Goal: Task Accomplishment & Management: Complete application form

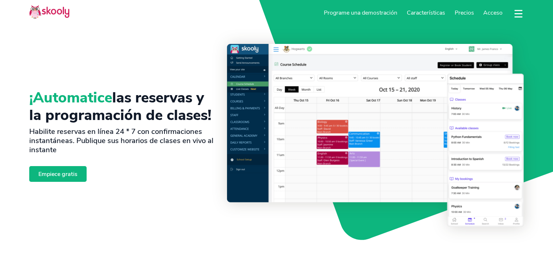
select select "es"
click at [57, 174] on link "Empiece gratis" at bounding box center [57, 174] width 57 height 16
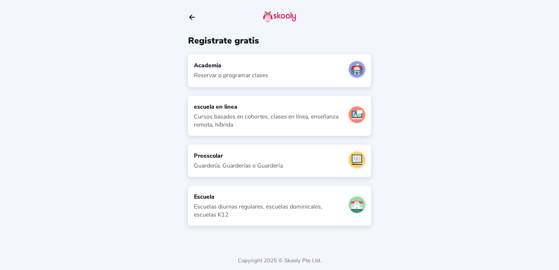
click at [295, 72] on div "Academia Reservar o programar clases" at bounding box center [279, 70] width 183 height 33
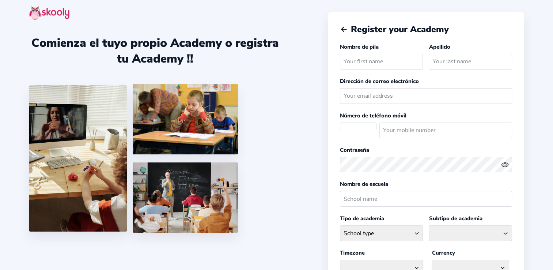
select select
select select "AR"
select select "[GEOGRAPHIC_DATA]/[GEOGRAPHIC_DATA]/San_Luis"
select select "ARS $"
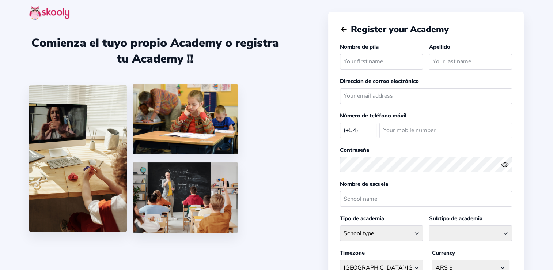
click at [387, 60] on input "text" at bounding box center [381, 62] width 83 height 16
click at [470, 44] on div "Apellido" at bounding box center [469, 58] width 86 height 30
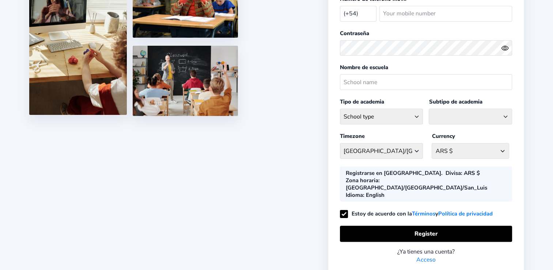
scroll to position [112, 0]
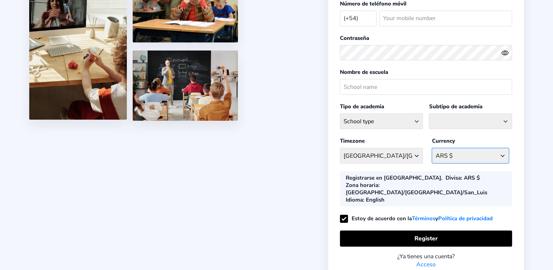
click at [502, 155] on select "ARS $ [GEOGRAPHIC_DATA] AFN - ؋. [GEOGRAPHIC_DATA] ALL - L [GEOGRAPHIC_DATA] DZ…" at bounding box center [470, 156] width 77 height 16
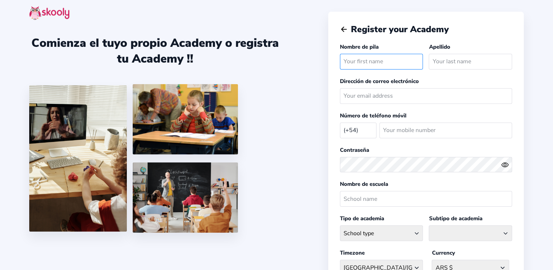
click at [387, 60] on input "text" at bounding box center [381, 62] width 83 height 16
type input "Pole Dance"
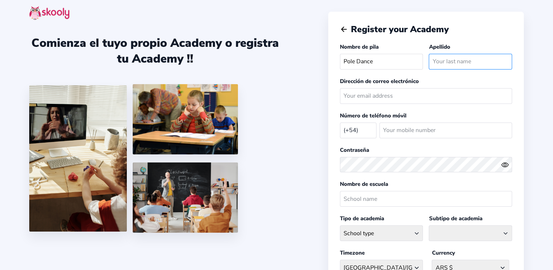
click at [449, 63] on input "text" at bounding box center [470, 62] width 83 height 16
type input "laboca"
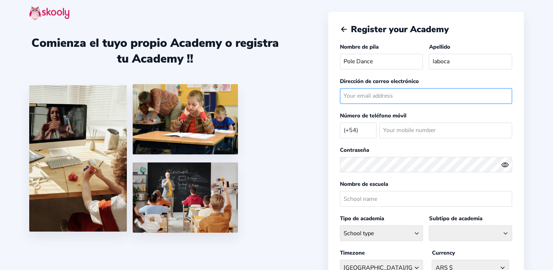
click at [431, 95] on input "email" at bounding box center [426, 96] width 172 height 16
type input "[EMAIL_ADDRESS][DOMAIN_NAME]"
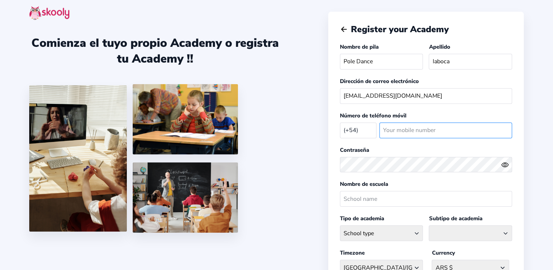
type input "1163051609"
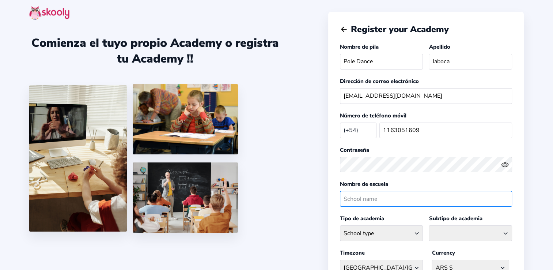
click at [411, 201] on input "text" at bounding box center [426, 199] width 172 height 16
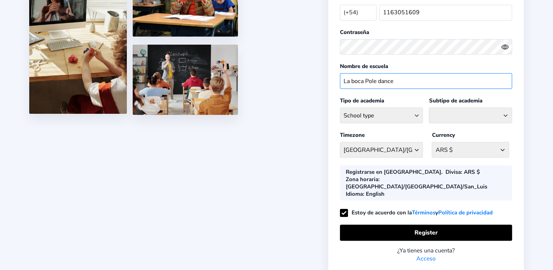
scroll to position [118, 0]
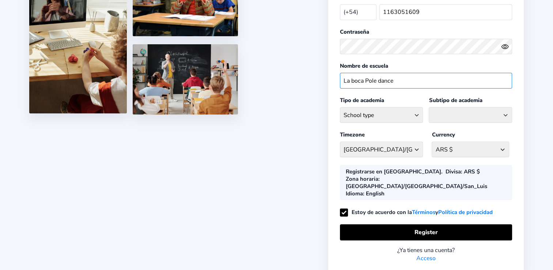
type input "La boca Pole dance"
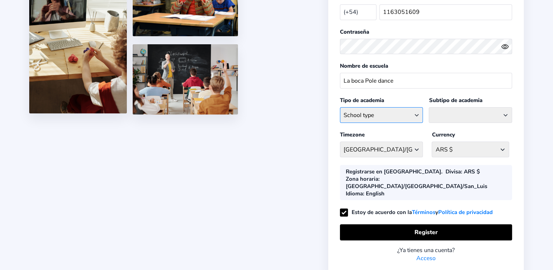
click at [421, 115] on select "School type Academic Afterschool Arts Dance Homeschool Language Martial Arts Mu…" at bounding box center [381, 115] width 83 height 16
select select "SP"
click at [340, 107] on select "School type Academic Afterschool Arts Dance Homeschool Language Martial Arts Mu…" at bounding box center [381, 115] width 83 height 16
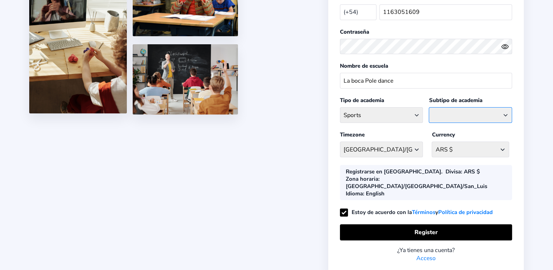
click at [464, 117] on select "Athletics Badminton Baseball Basketball Chess Cricket Hockey Football General S…" at bounding box center [470, 115] width 83 height 16
click at [471, 114] on select "Athletics Badminton Baseball Basketball Chess Cricket Hockey Football General S…" at bounding box center [470, 115] width 83 height 16
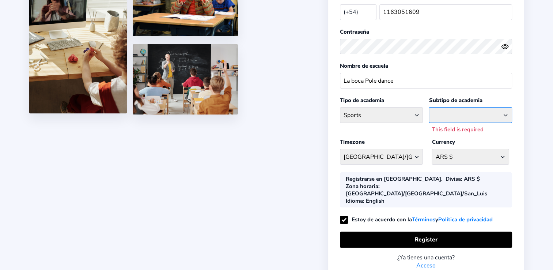
click at [471, 114] on select "Athletics Badminton Baseball Basketball Chess Cricket Hockey Football General S…" at bounding box center [470, 115] width 83 height 16
select select "AT"
click at [429, 107] on select "Athletics Badminton Baseball Basketball Chess Cricket Hockey Football General S…" at bounding box center [470, 115] width 83 height 16
click at [522, 196] on div "Register your Academy Nombre de pila Pole Dance Apellido laboca Dirección de co…" at bounding box center [426, 87] width 196 height 387
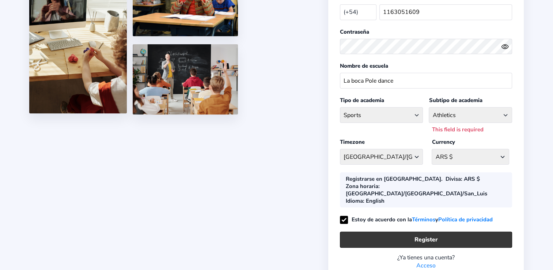
click at [470, 231] on button "Register" at bounding box center [426, 239] width 172 height 16
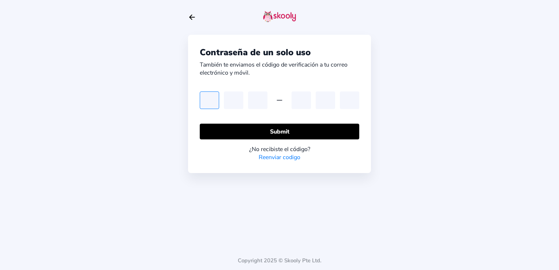
paste input "6"
type input "6"
paste input "6"
type input "6"
click at [238, 101] on input "6" at bounding box center [233, 100] width 19 height 18
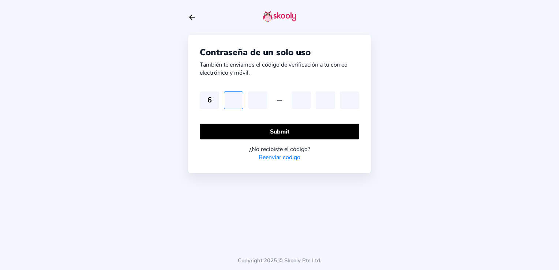
type input "4"
type input "9"
type input "6"
type input "2"
type input "0"
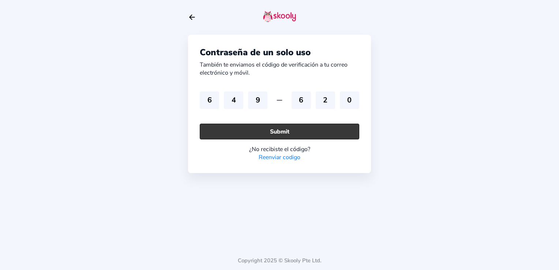
click at [283, 131] on button "Submit" at bounding box center [279, 132] width 159 height 16
